Goal: Information Seeking & Learning: Learn about a topic

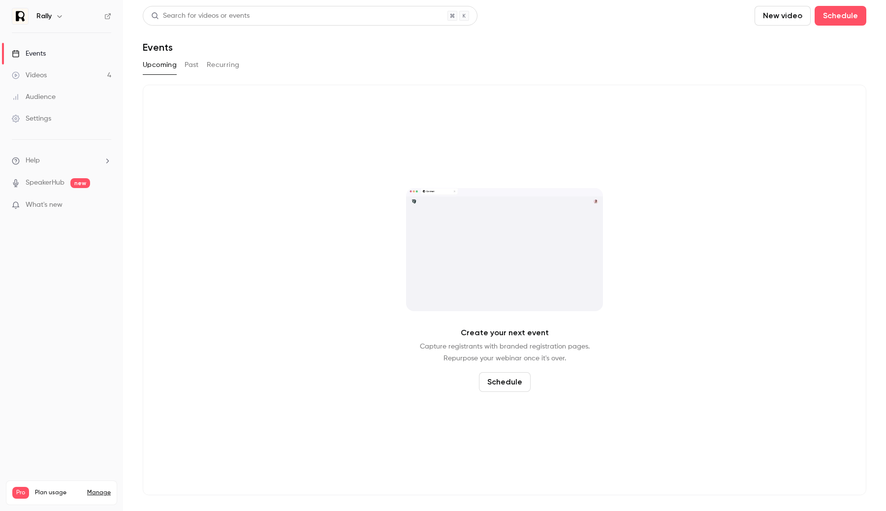
click at [79, 76] on link "Videos 4" at bounding box center [61, 75] width 123 height 22
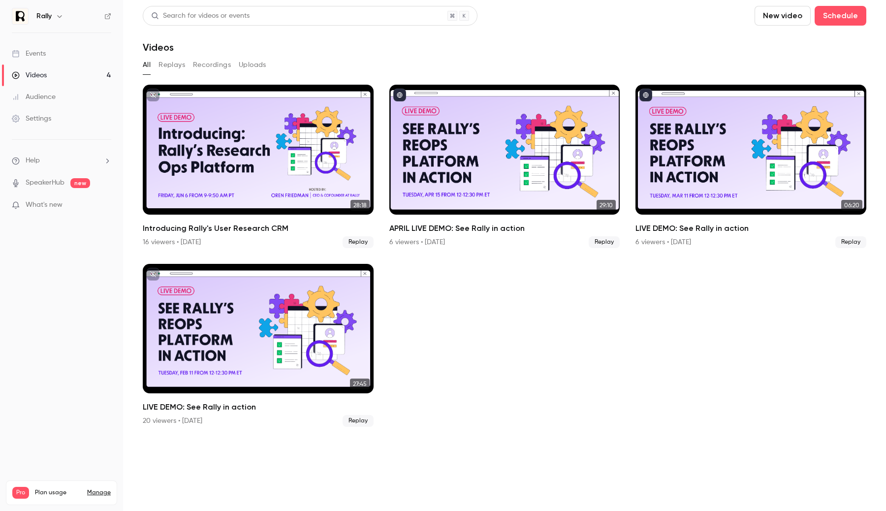
click at [57, 11] on button "button" at bounding box center [60, 16] width 12 height 12
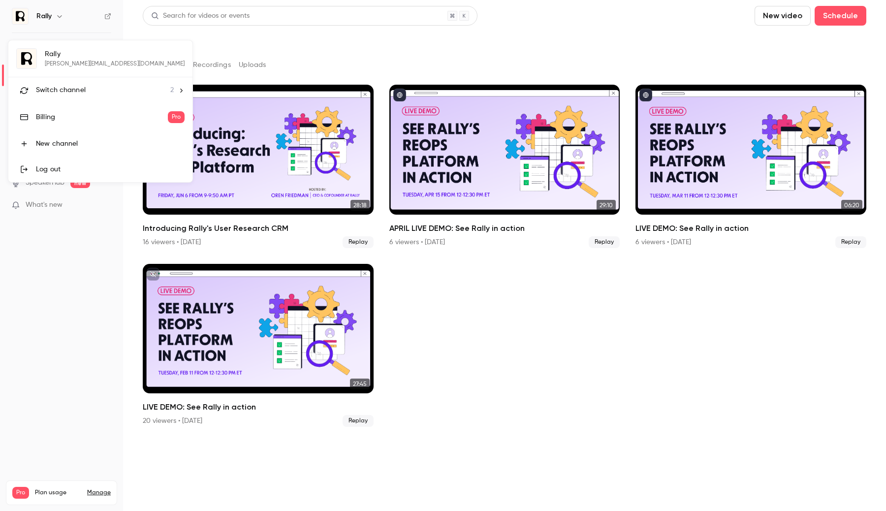
click at [80, 87] on span "Switch channel" at bounding box center [61, 90] width 50 height 10
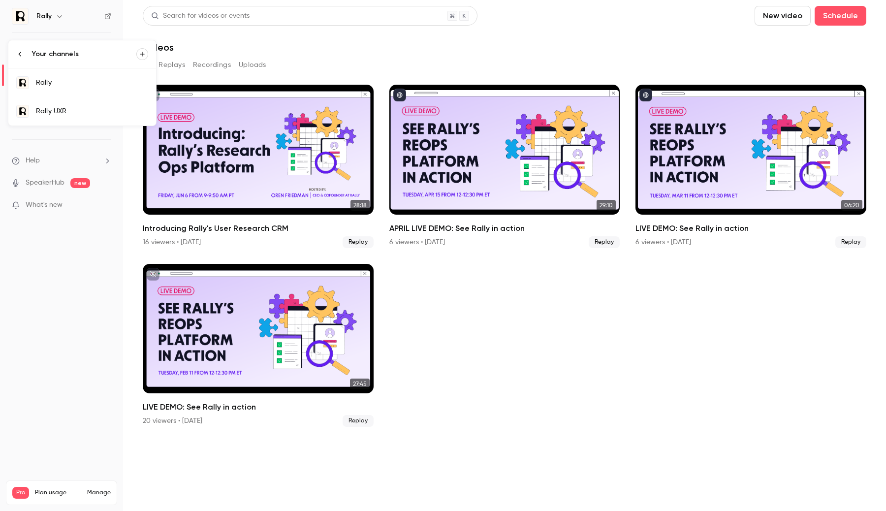
click at [78, 108] on div "Rally UXR" at bounding box center [92, 111] width 112 height 10
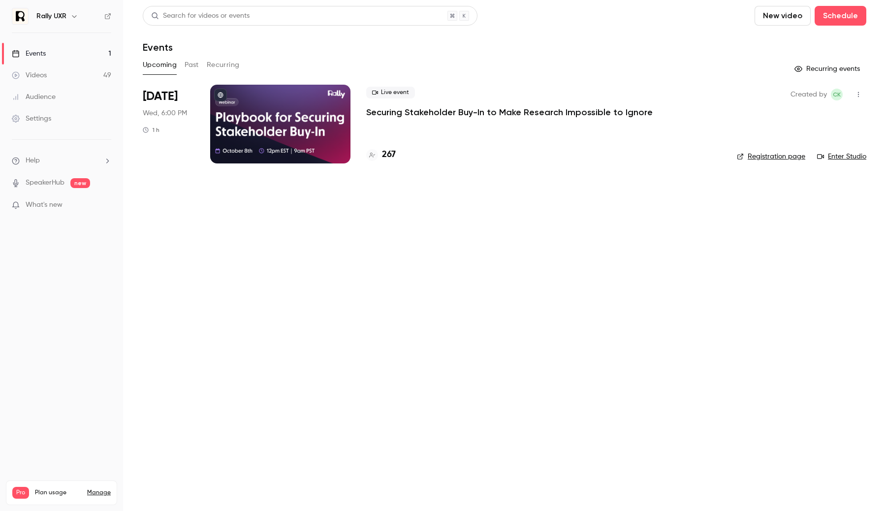
click at [204, 224] on main "Search for videos or events New video Schedule Events Upcoming Past Recurring R…" at bounding box center [504, 255] width 763 height 511
click at [88, 73] on link "Videos 49" at bounding box center [61, 75] width 123 height 22
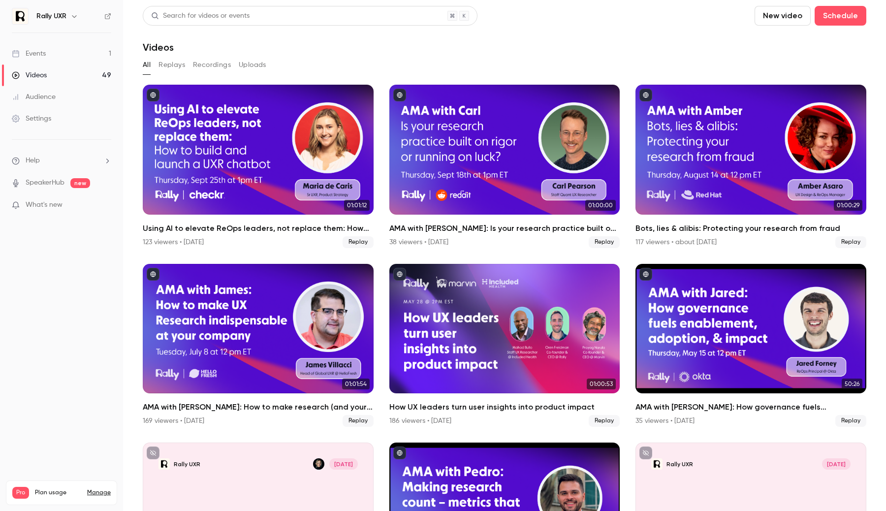
click at [168, 70] on button "Replays" at bounding box center [172, 65] width 27 height 16
click at [218, 159] on div "Using AI to elevate ReOps leaders, not replace them: How to build and launch a …" at bounding box center [258, 150] width 231 height 130
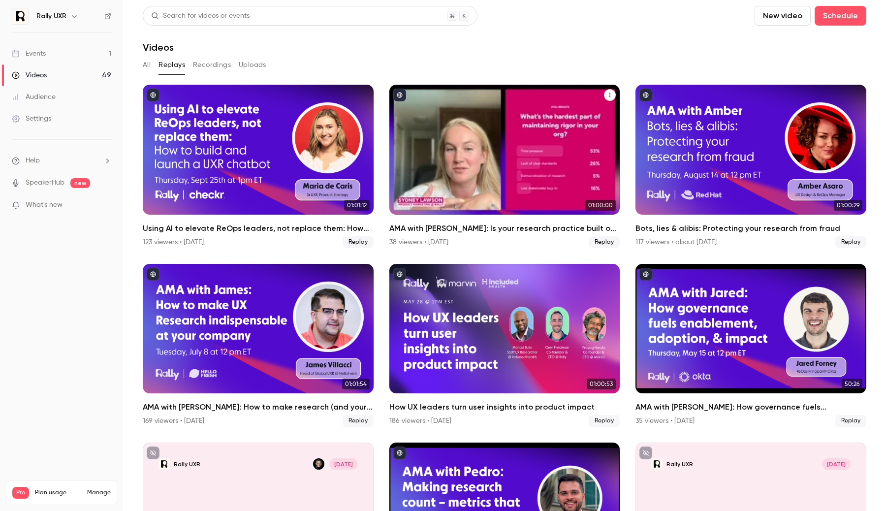
click at [475, 173] on div "AMA with Carl: Is your research practice built on rigor or running on luck?" at bounding box center [504, 150] width 231 height 130
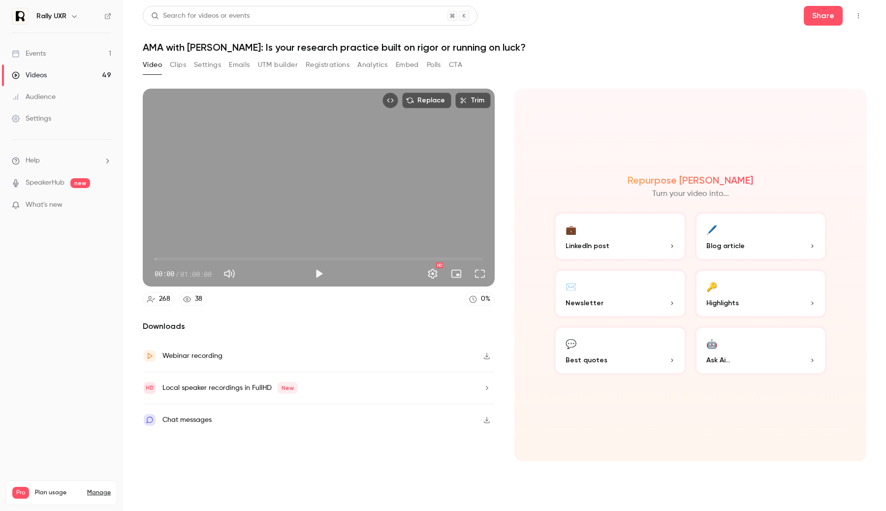
click at [341, 65] on button "Registrations" at bounding box center [328, 65] width 44 height 16
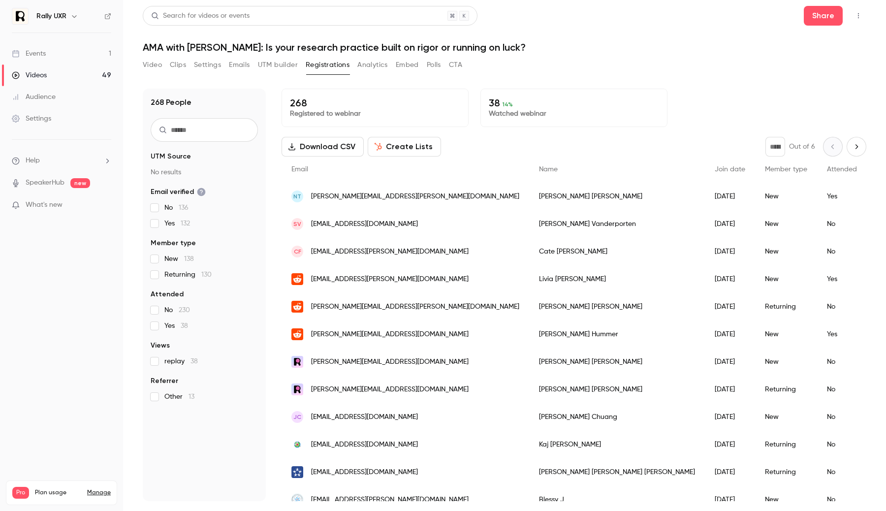
click at [380, 63] on button "Analytics" at bounding box center [372, 65] width 31 height 16
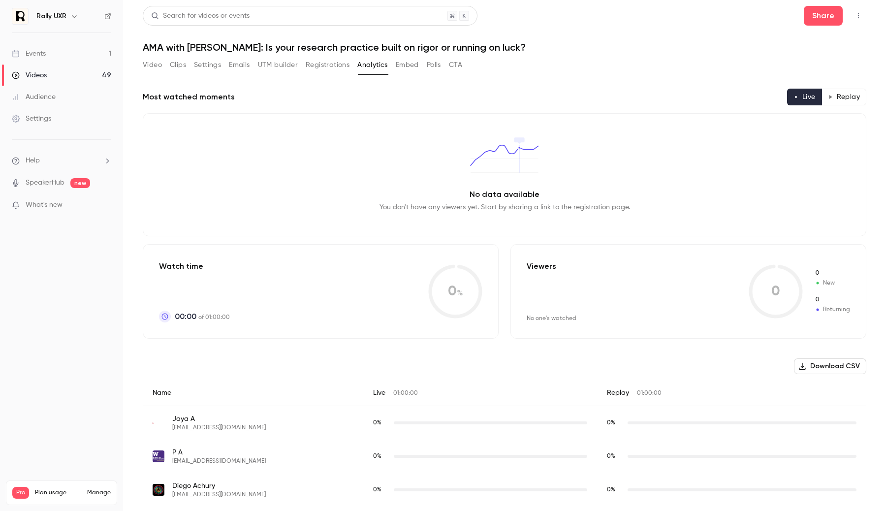
click at [850, 93] on button "Replay" at bounding box center [844, 97] width 45 height 17
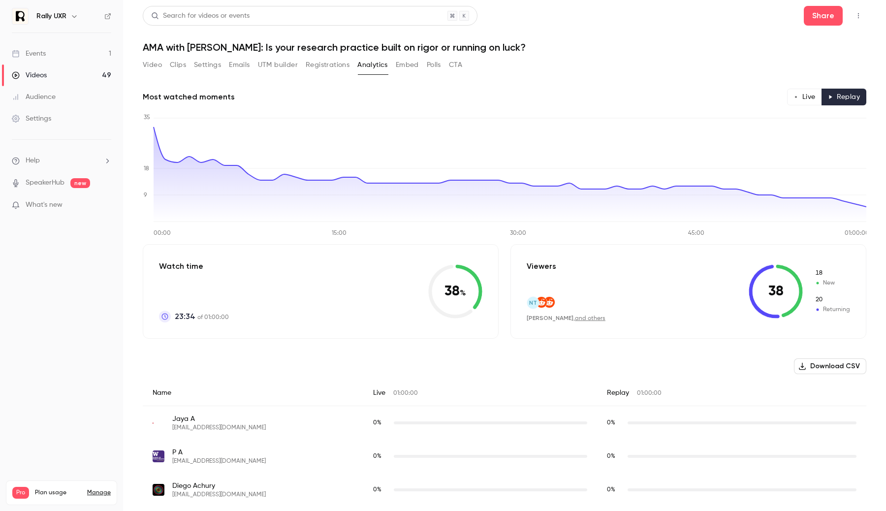
click at [815, 98] on button "Live" at bounding box center [804, 97] width 35 height 17
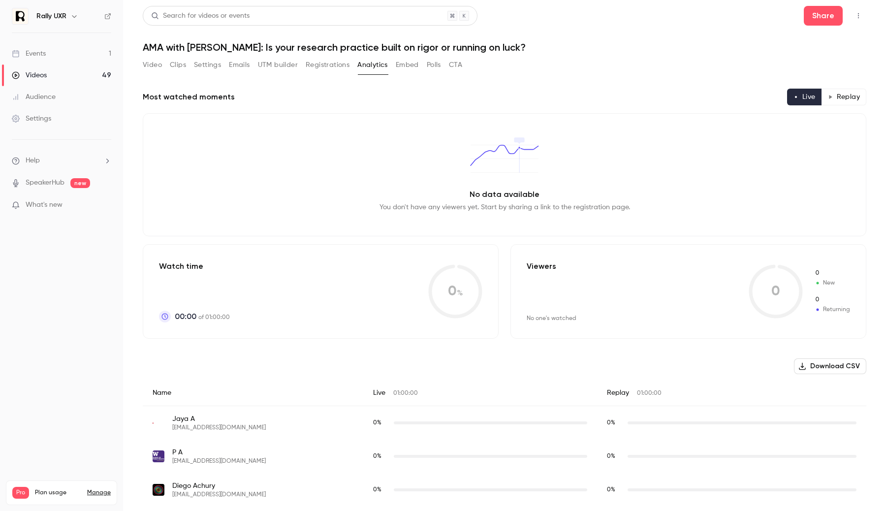
click at [286, 68] on button "UTM builder" at bounding box center [278, 65] width 40 height 16
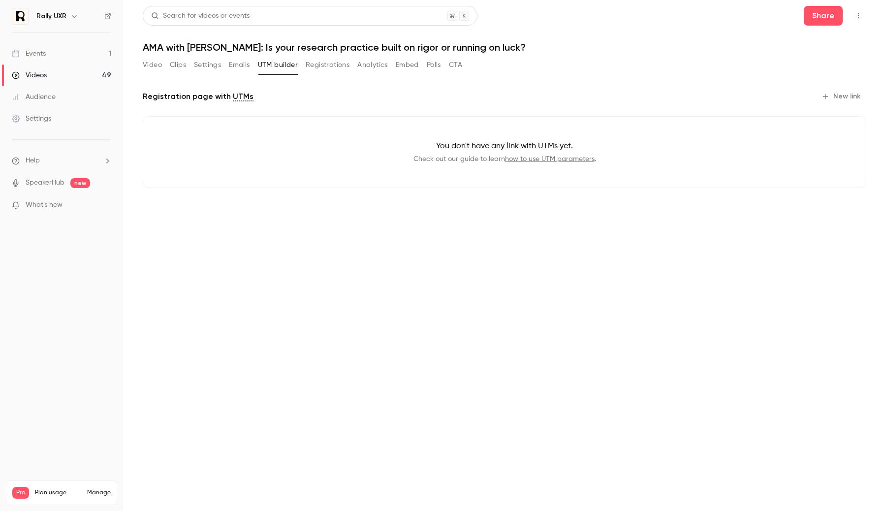
click at [315, 68] on button "Registrations" at bounding box center [328, 65] width 44 height 16
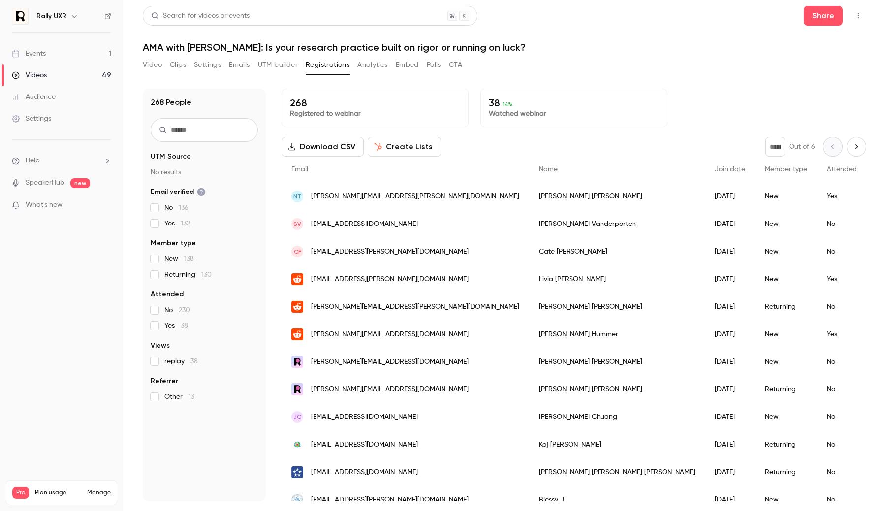
click at [172, 328] on span "Yes 38" at bounding box center [176, 326] width 24 height 10
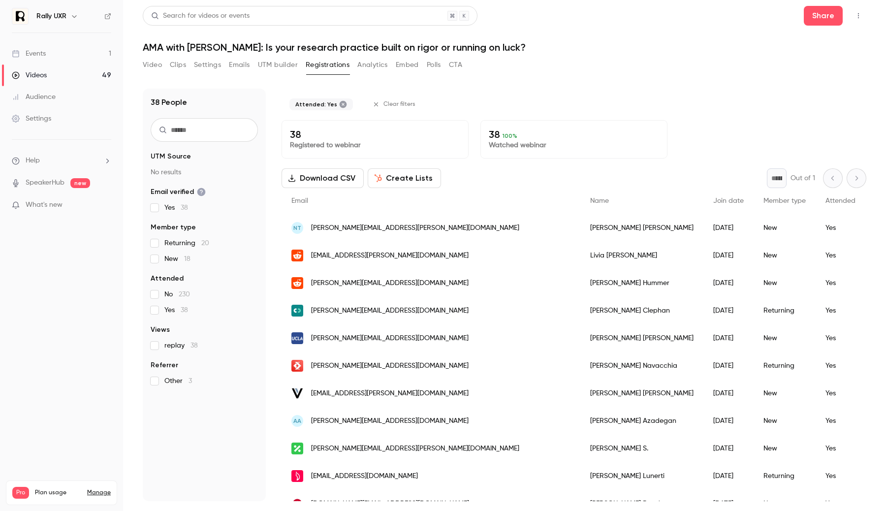
click at [171, 312] on span "Yes 38" at bounding box center [176, 310] width 24 height 10
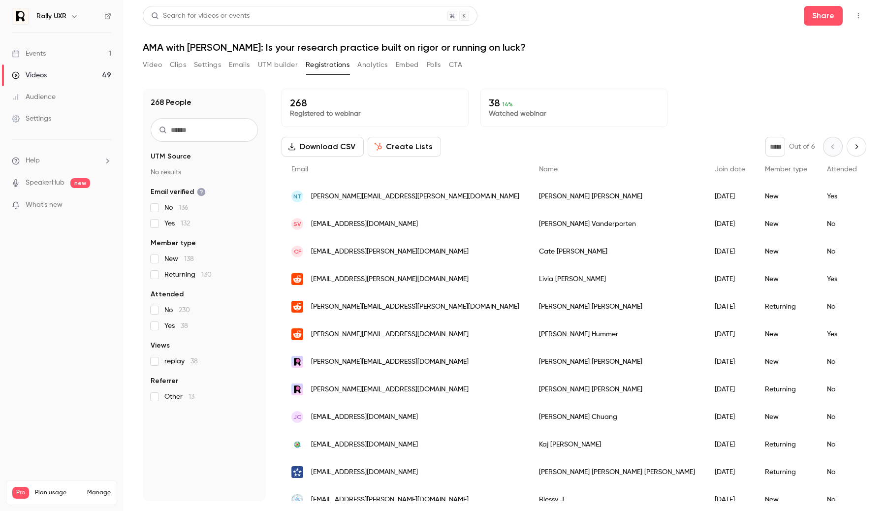
click at [170, 323] on span "Yes 38" at bounding box center [176, 326] width 24 height 10
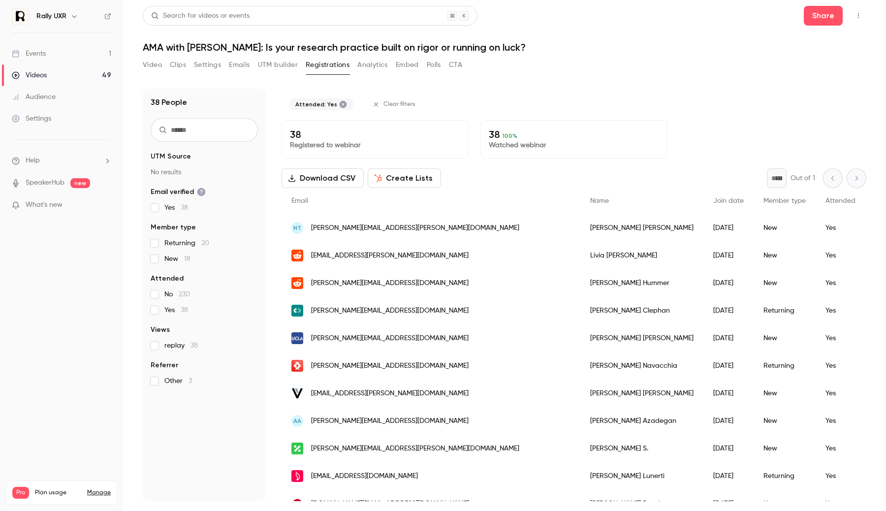
click at [200, 62] on button "Settings" at bounding box center [207, 65] width 27 height 16
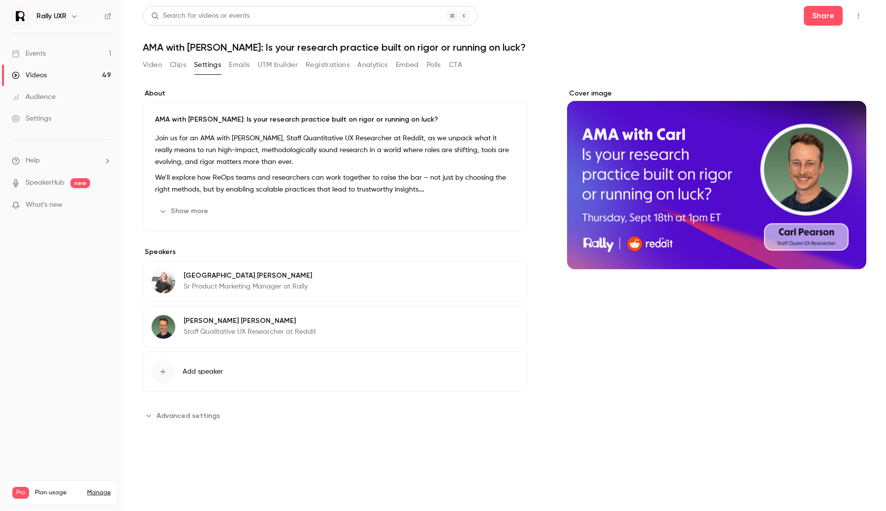
click at [182, 409] on div "About AMA with [PERSON_NAME]: Is your research practice built on rigor or runni…" at bounding box center [335, 256] width 385 height 335
click at [183, 416] on span "Advanced settings" at bounding box center [189, 416] width 64 height 10
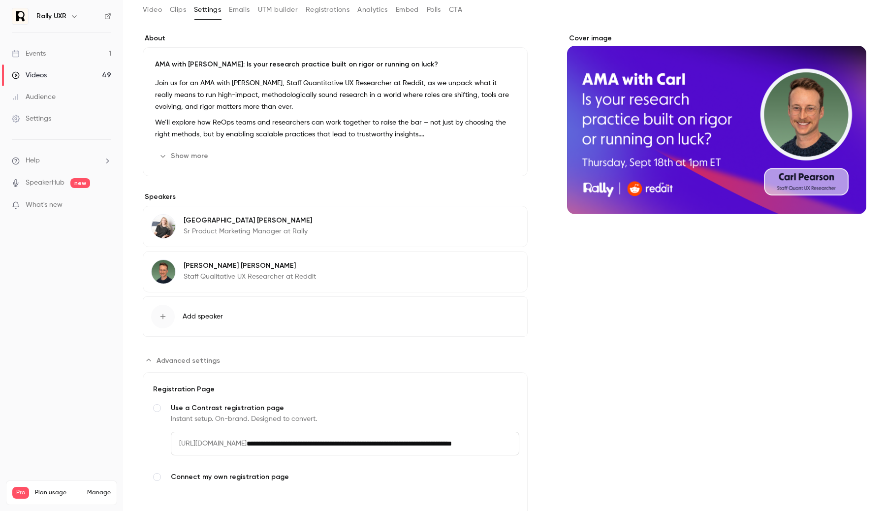
scroll to position [170, 0]
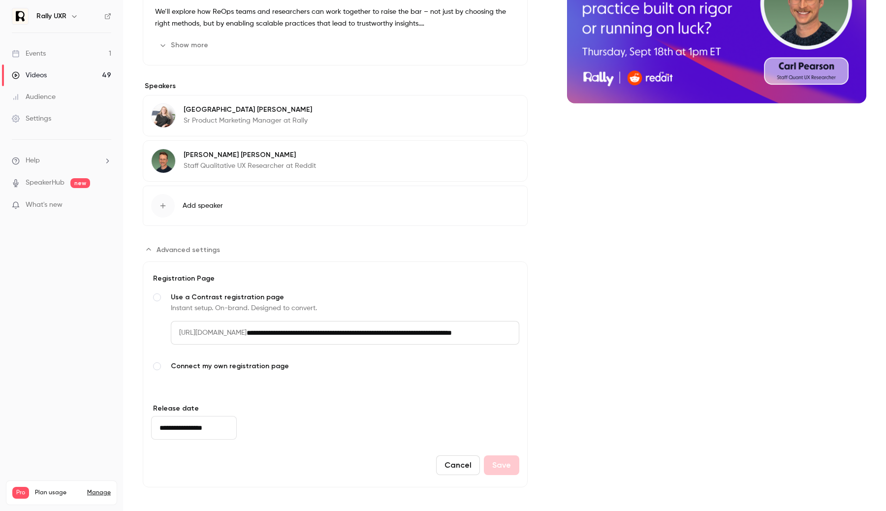
drag, startPoint x: 299, startPoint y: 333, endPoint x: 485, endPoint y: 335, distance: 186.1
click at [486, 335] on div "**********" at bounding box center [345, 333] width 349 height 24
click at [485, 335] on input "**********" at bounding box center [383, 333] width 273 height 24
drag, startPoint x: 301, startPoint y: 332, endPoint x: 648, endPoint y: 374, distance: 349.5
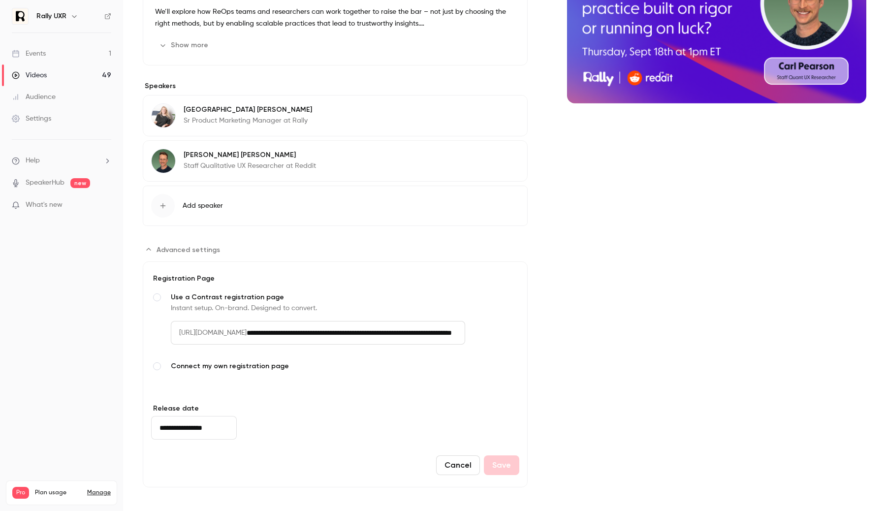
click at [648, 374] on div "About AMA with [PERSON_NAME]: Is your research practice built on rigor or runni…" at bounding box center [505, 205] width 724 height 565
